Goal: Task Accomplishment & Management: Manage account settings

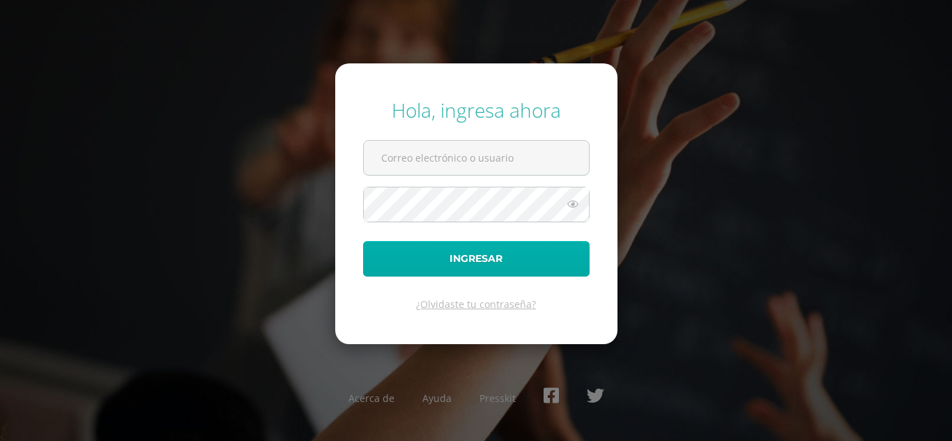
type input "mercydes@cig.edu.gt"
click at [417, 251] on button "Ingresar" at bounding box center [476, 259] width 226 height 36
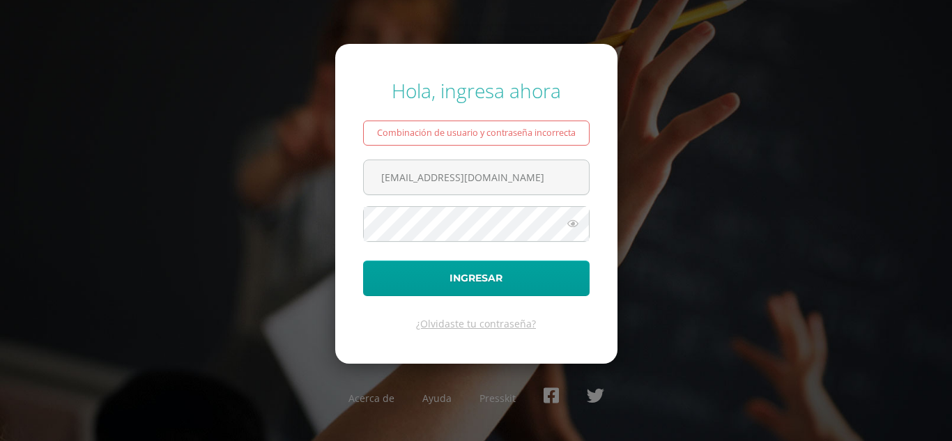
click at [574, 223] on icon at bounding box center [573, 223] width 18 height 17
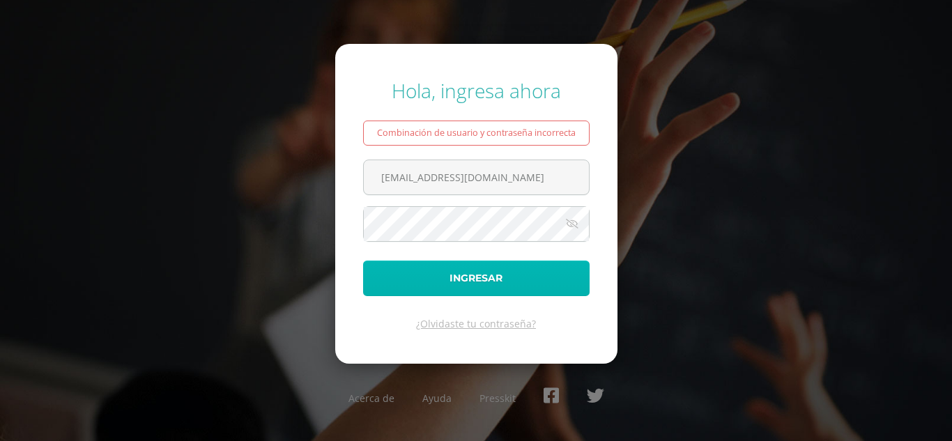
click at [470, 270] on button "Ingresar" at bounding box center [476, 279] width 226 height 36
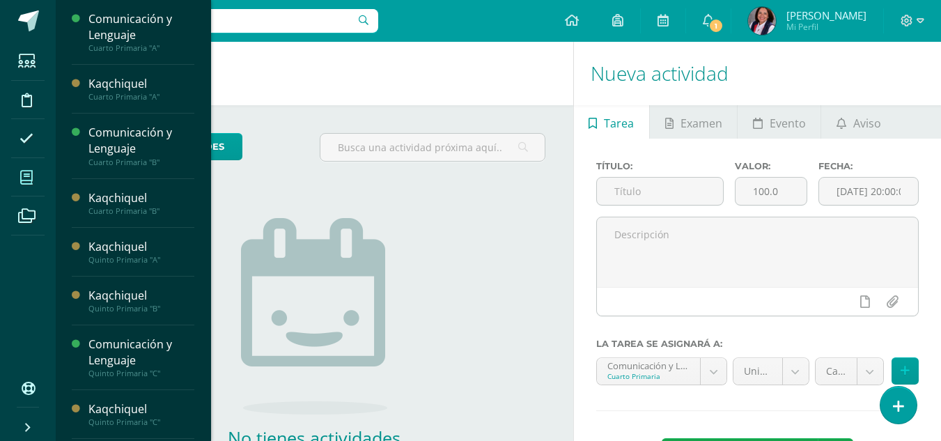
click at [35, 179] on span at bounding box center [26, 177] width 31 height 31
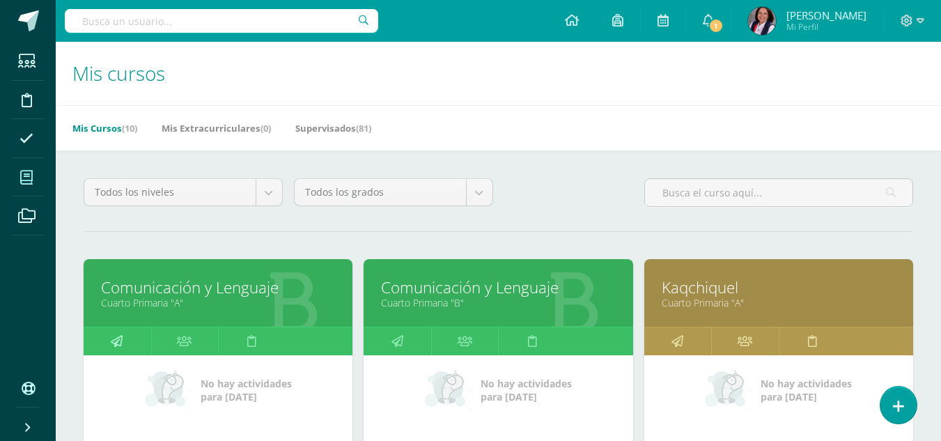
click at [114, 340] on icon at bounding box center [117, 340] width 12 height 27
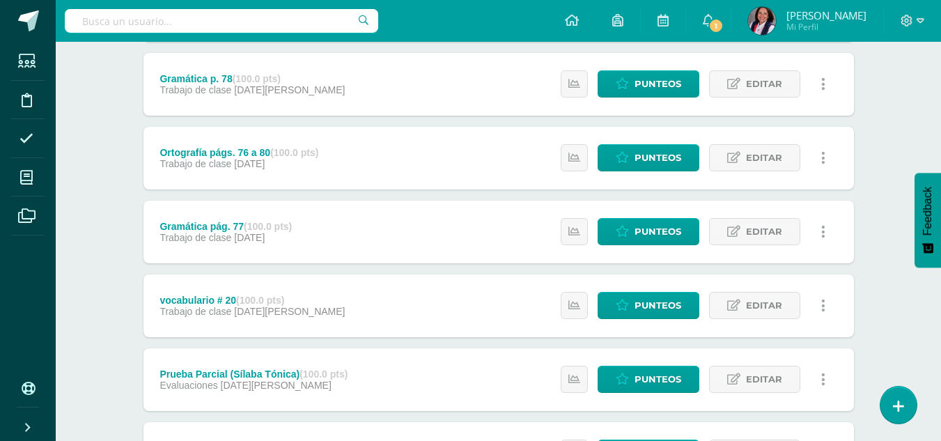
scroll to position [1164, 0]
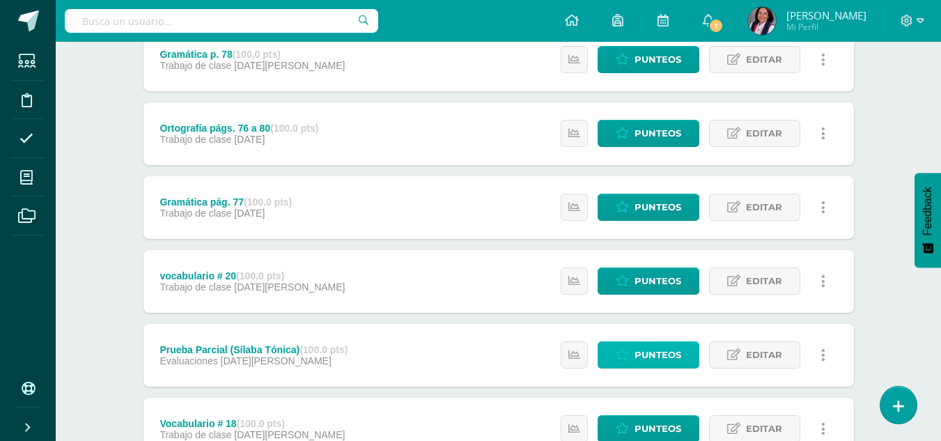
click at [655, 357] on span "Punteos" at bounding box center [658, 355] width 47 height 26
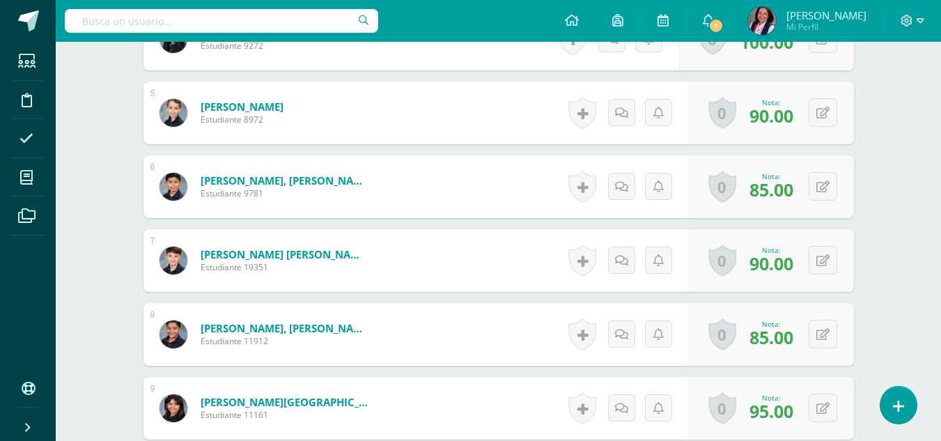
scroll to position [699, 0]
click at [710, 19] on icon at bounding box center [708, 20] width 11 height 13
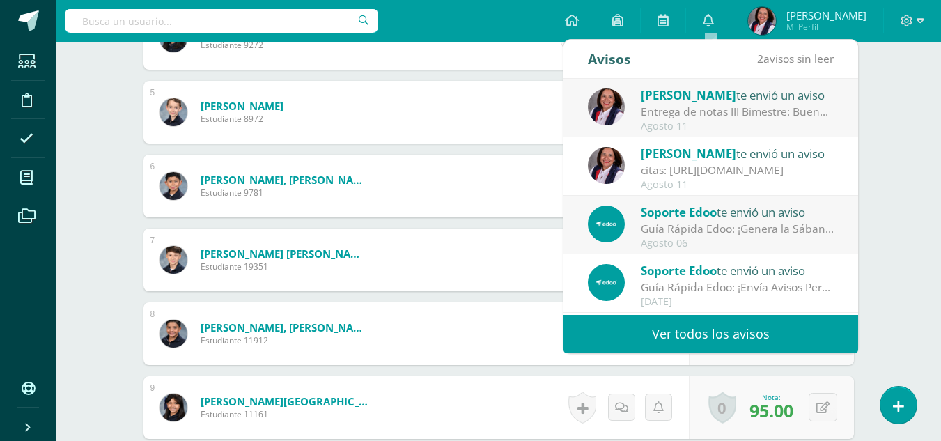
drag, startPoint x: 735, startPoint y: 223, endPoint x: 738, endPoint y: 208, distance: 14.9
click at [737, 223] on div "Guía Rápida Edoo: ¡Genera la Sábana de tu Curso en Pocos Pasos!: En Edoo, busca…" at bounding box center [738, 229] width 194 height 16
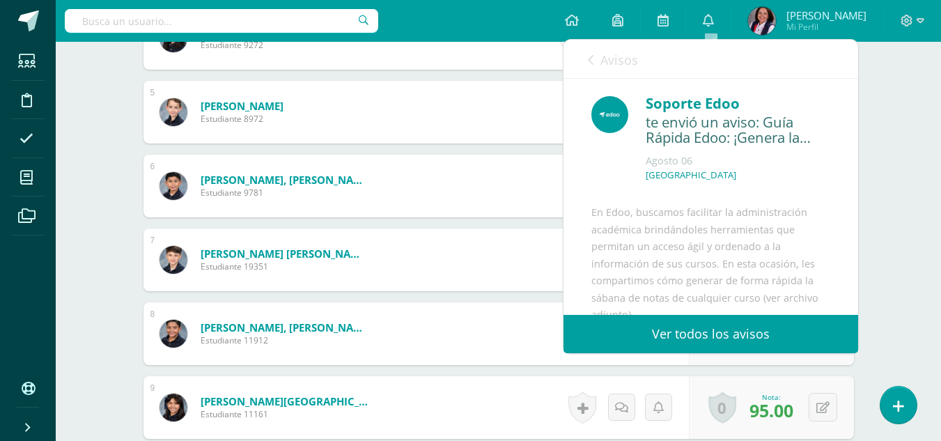
click at [596, 62] on link "Avisos" at bounding box center [613, 60] width 50 height 40
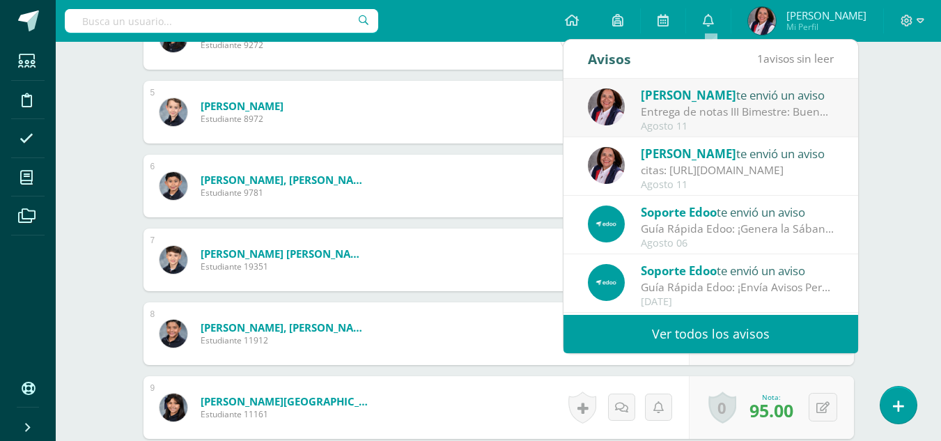
click at [679, 106] on div "Entrega de notas III Bimestre: Buenas tardes, Padres de Familia: Nuevamente me …" at bounding box center [738, 112] width 194 height 16
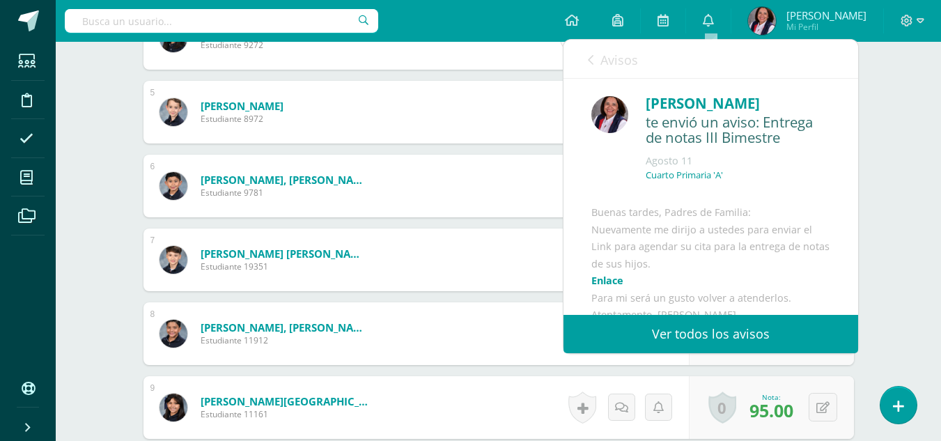
click at [592, 60] on icon at bounding box center [591, 59] width 6 height 11
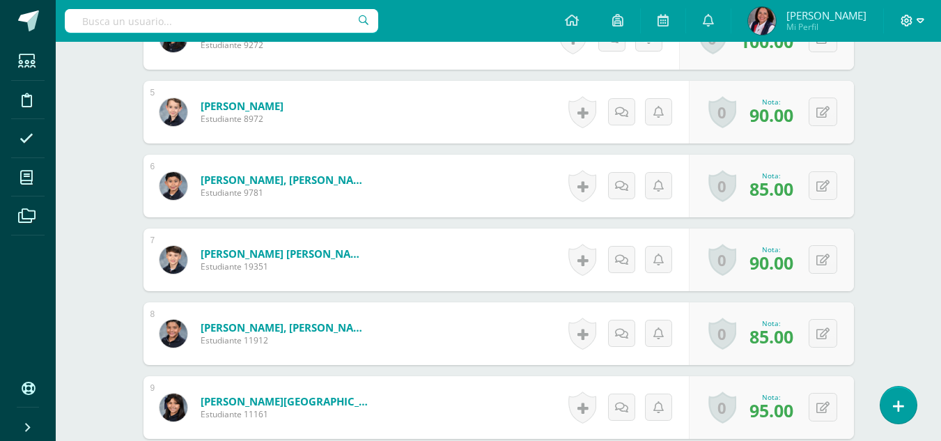
click at [915, 17] on span at bounding box center [913, 20] width 24 height 15
click at [886, 97] on span "Cerrar sesión" at bounding box center [877, 94] width 63 height 13
